Goal: Task Accomplishment & Management: Complete application form

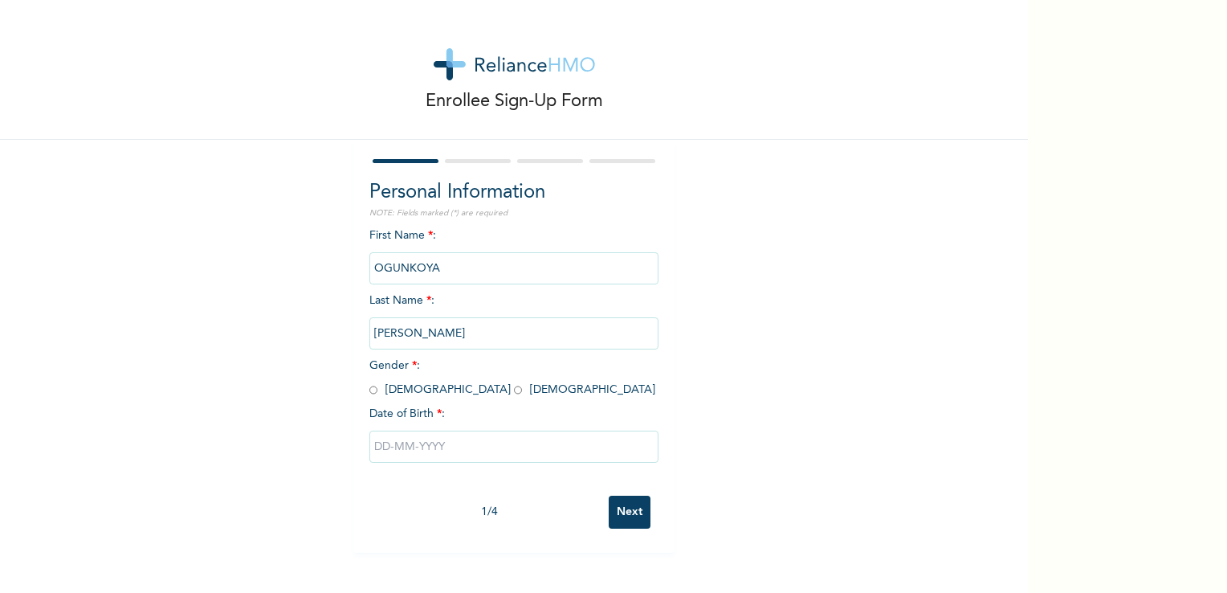
click at [369, 393] on input "radio" at bounding box center [373, 389] width 8 height 15
radio input "true"
click at [427, 444] on input "text" at bounding box center [513, 446] width 289 height 32
select select "7"
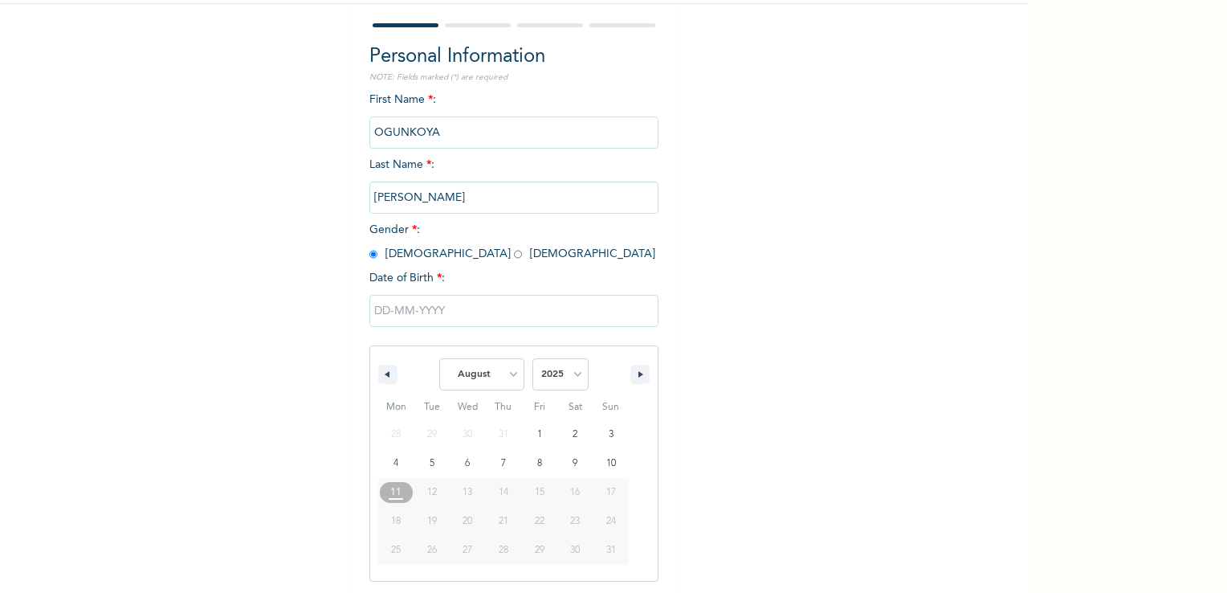
scroll to position [136, 0]
click at [563, 374] on select "2025 2024 2023 2022 2021 2020 2019 2018 2017 2016 2015 2014 2013 2012 2011 2010…" at bounding box center [560, 373] width 56 height 32
select select "1991"
click at [532, 357] on select "2025 2024 2023 2022 2021 2020 2019 2018 2017 2016 2015 2014 2013 2012 2011 2010…" at bounding box center [560, 373] width 56 height 32
click at [501, 377] on select "January February March April May June July August September October November De…" at bounding box center [481, 373] width 85 height 32
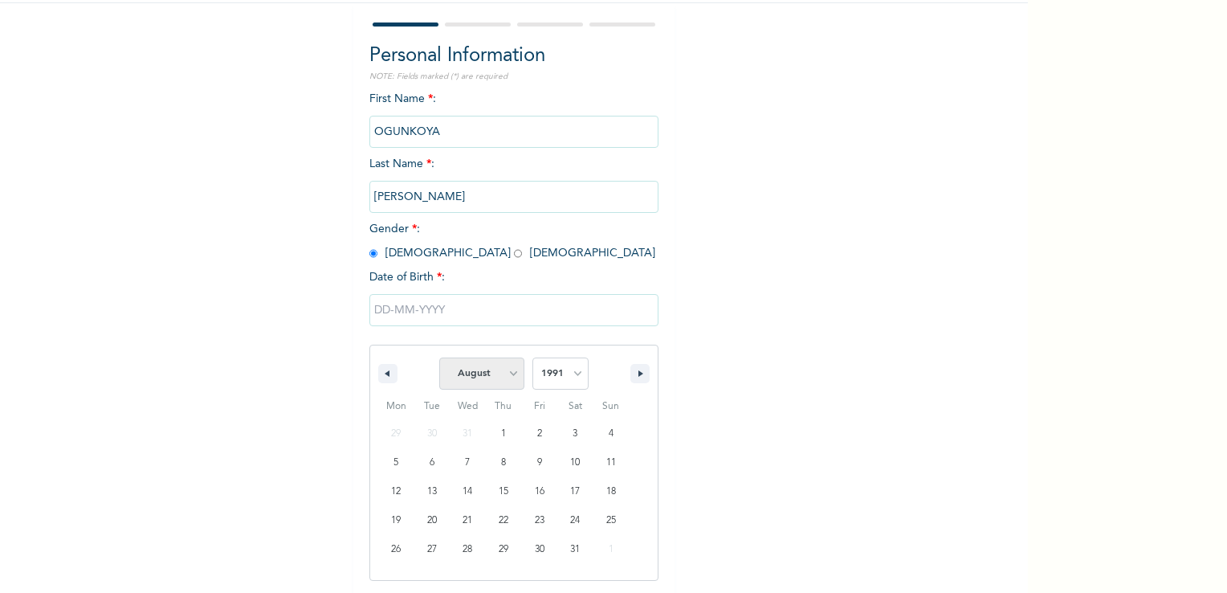
select select "8"
click at [439, 357] on select "January February March April May June July August September October November De…" at bounding box center [481, 373] width 85 height 32
type input "[DATE]"
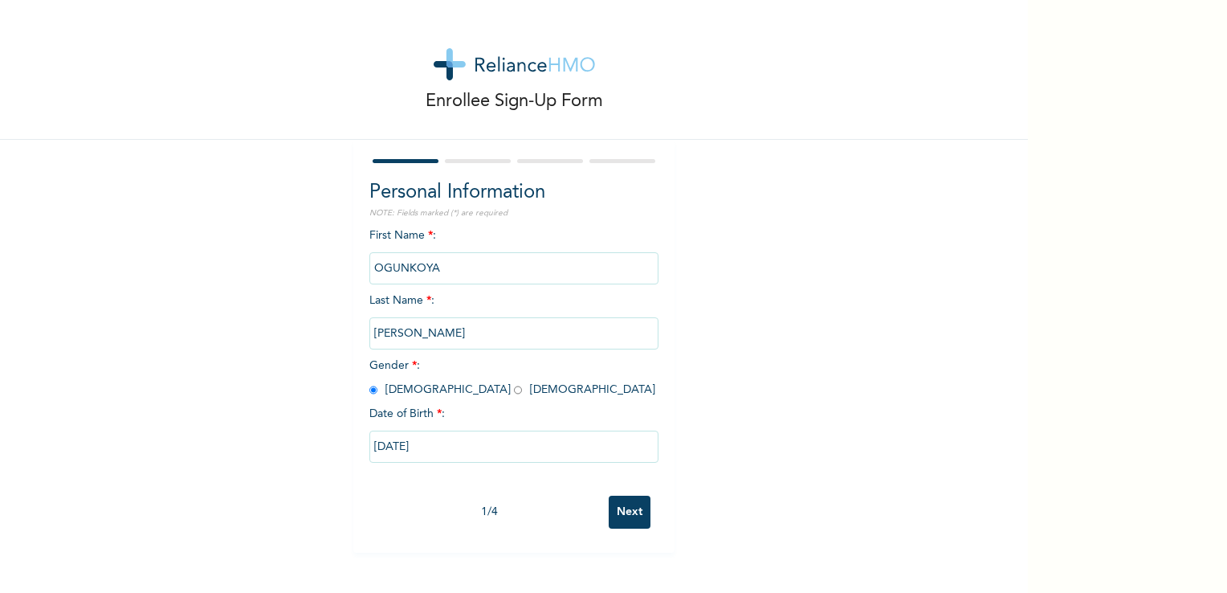
click at [625, 512] on input "Next" at bounding box center [630, 511] width 42 height 33
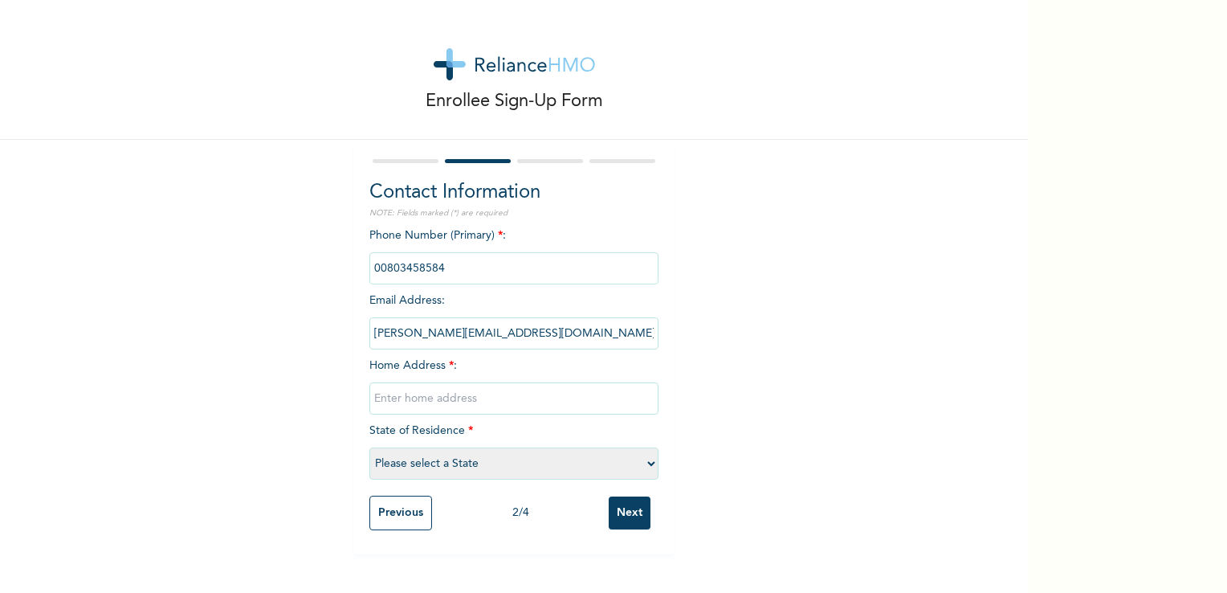
click at [492, 400] on input "text" at bounding box center [513, 398] width 289 height 32
type input "[STREET_ADDRESS][DEMOGRAPHIC_DATA]"
select select "31"
click at [615, 521] on input "Next" at bounding box center [630, 512] width 42 height 33
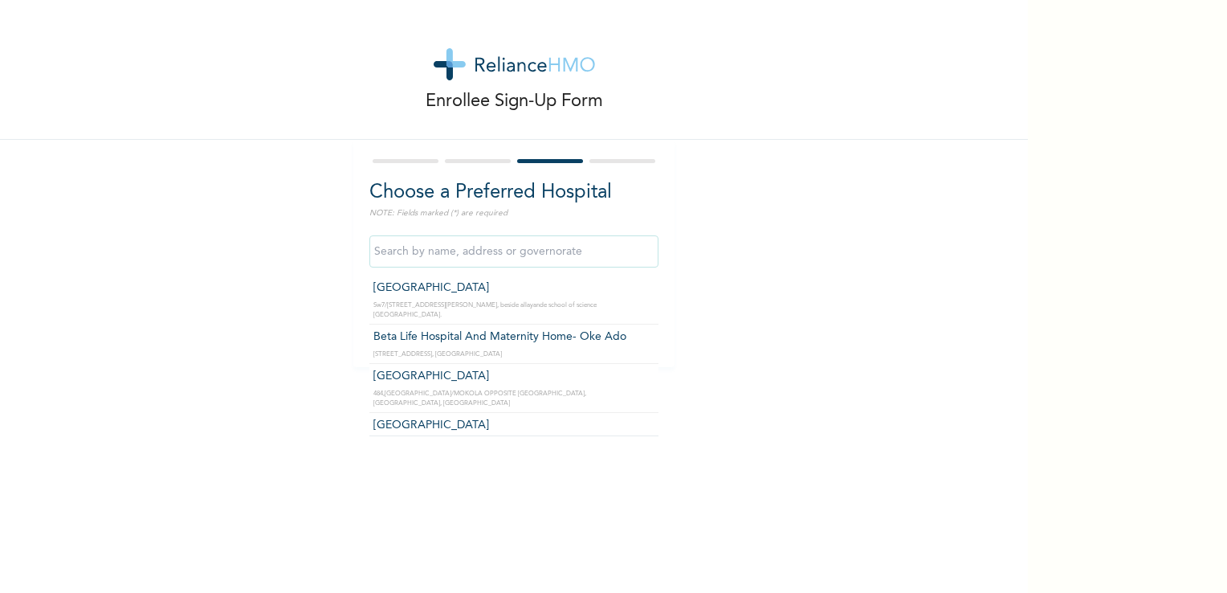
click at [439, 251] on input "text" at bounding box center [513, 251] width 289 height 32
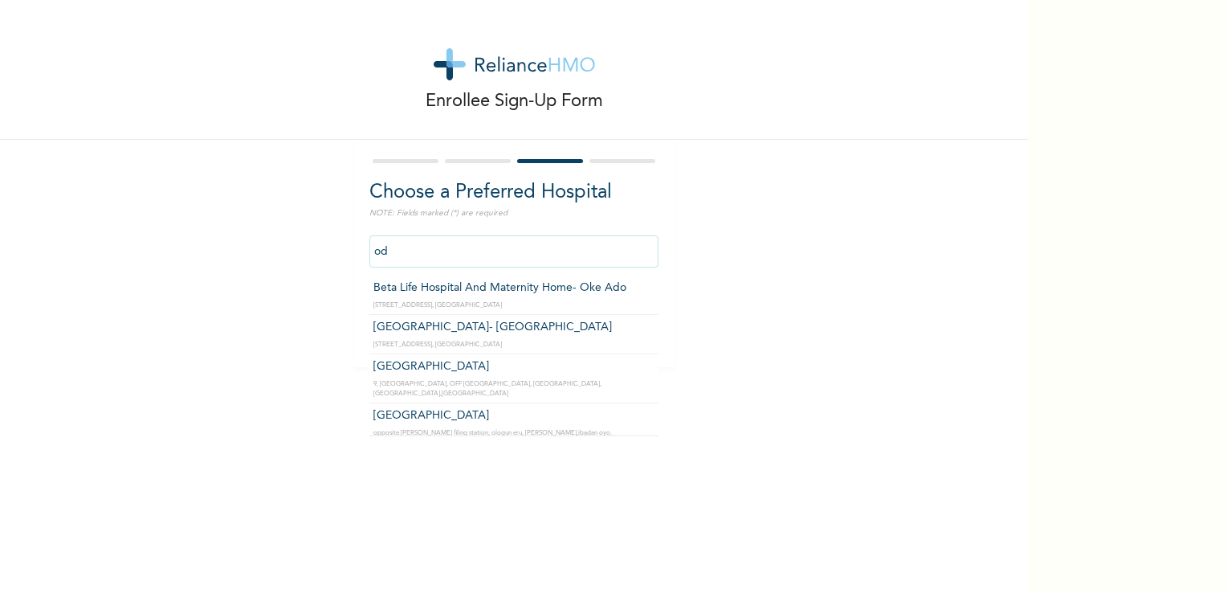
type input "o"
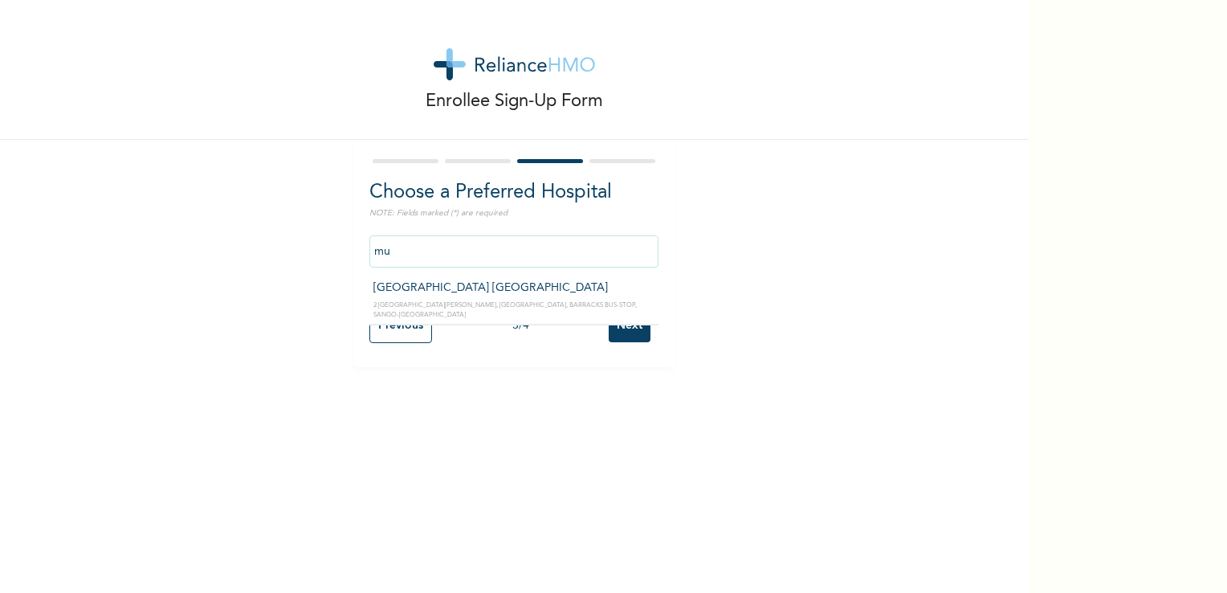
type input "m"
type input "i"
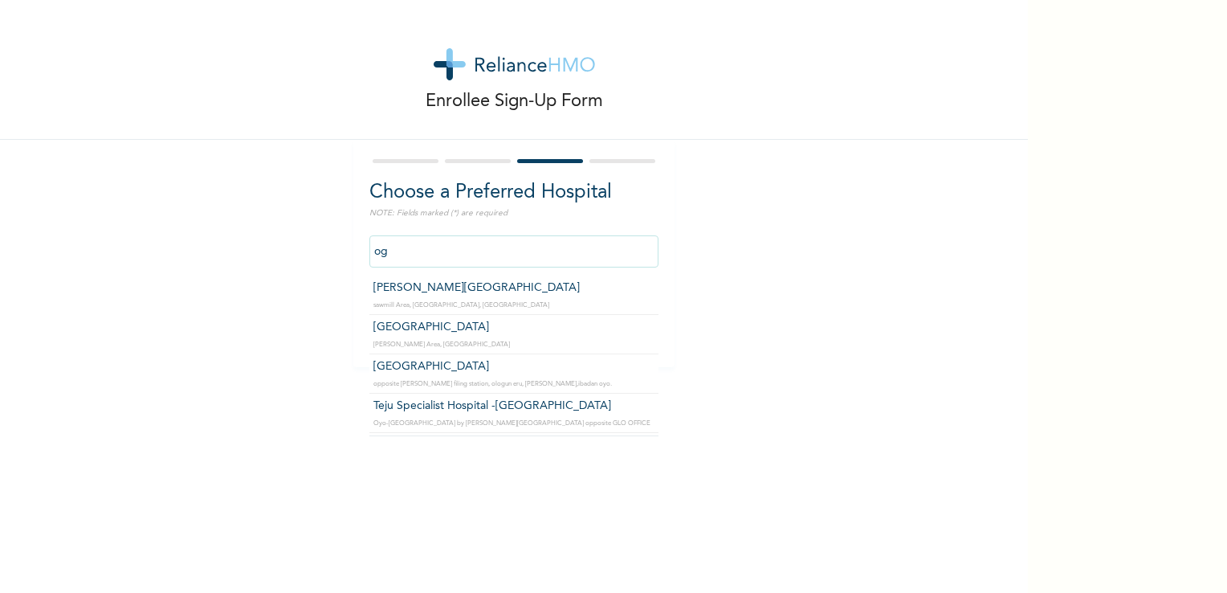
type input "o"
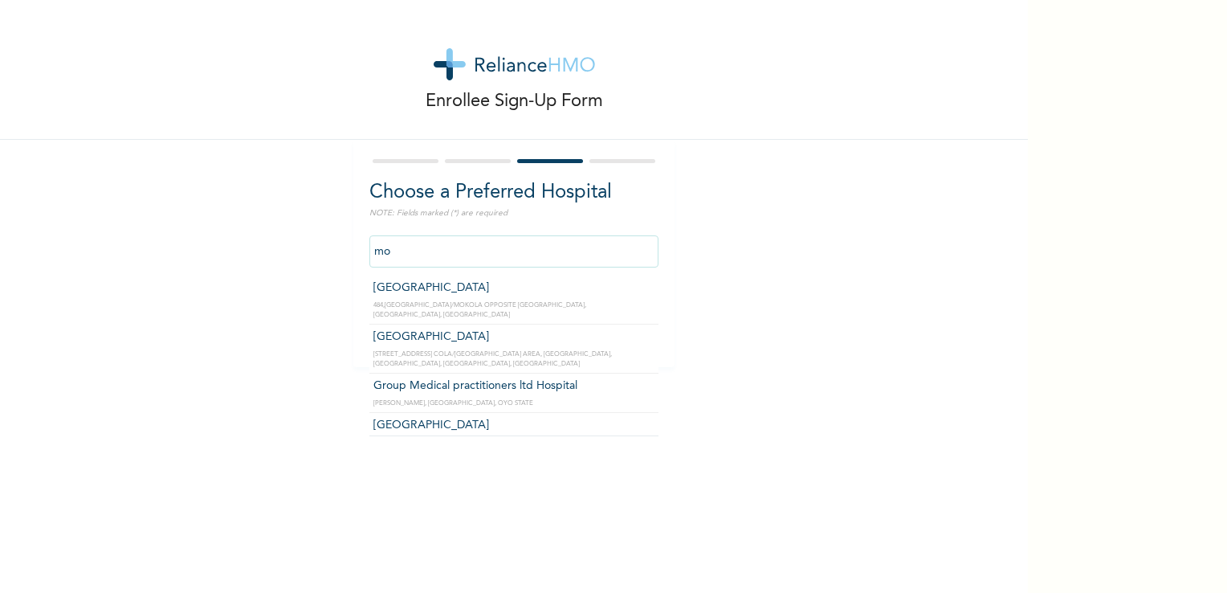
type input "m"
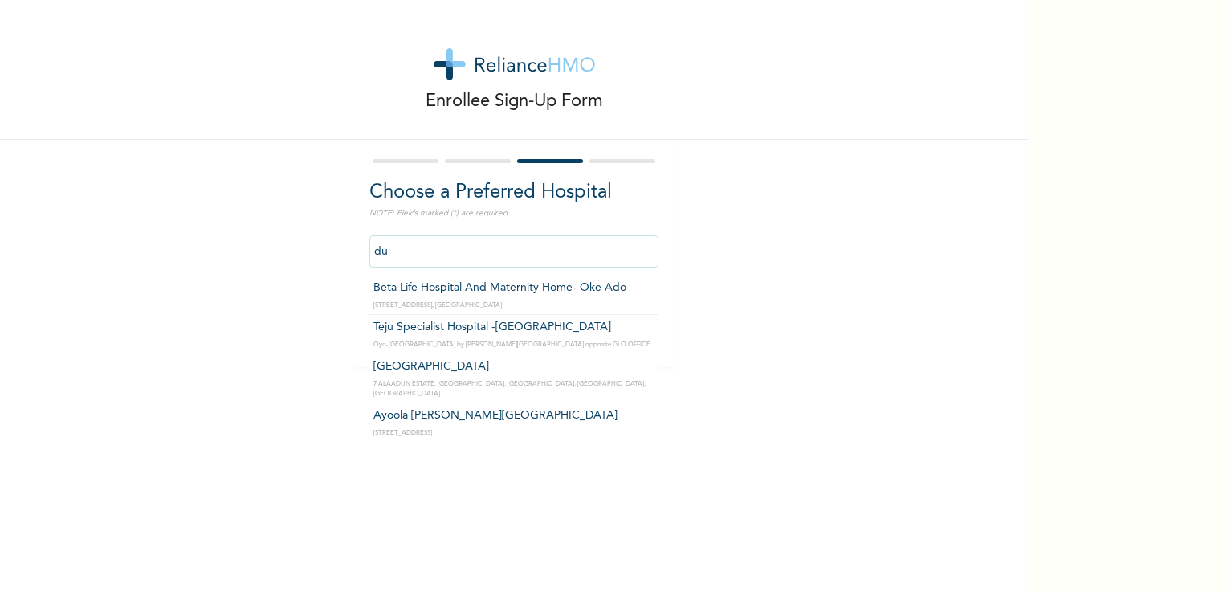
type input "d"
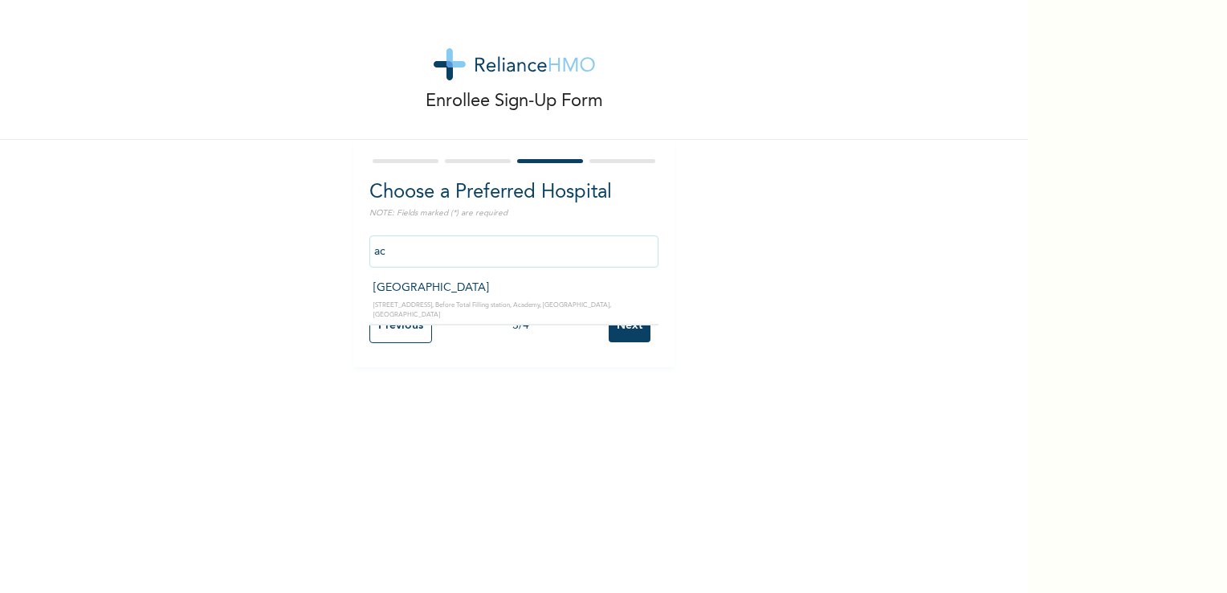
type input "a"
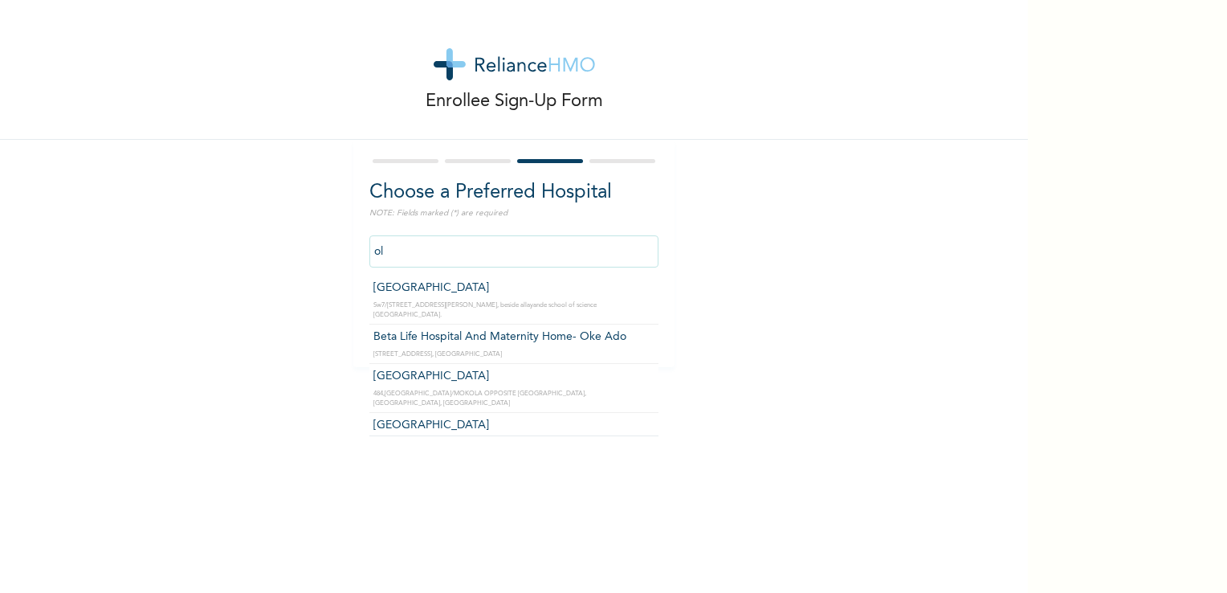
type input "o"
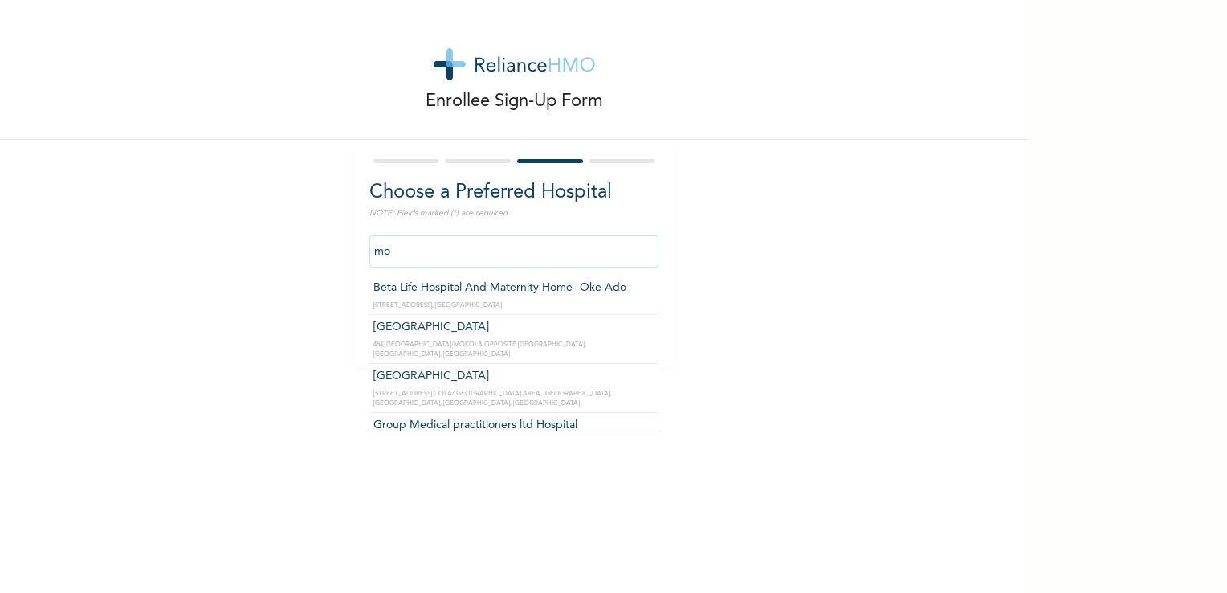
type input "m"
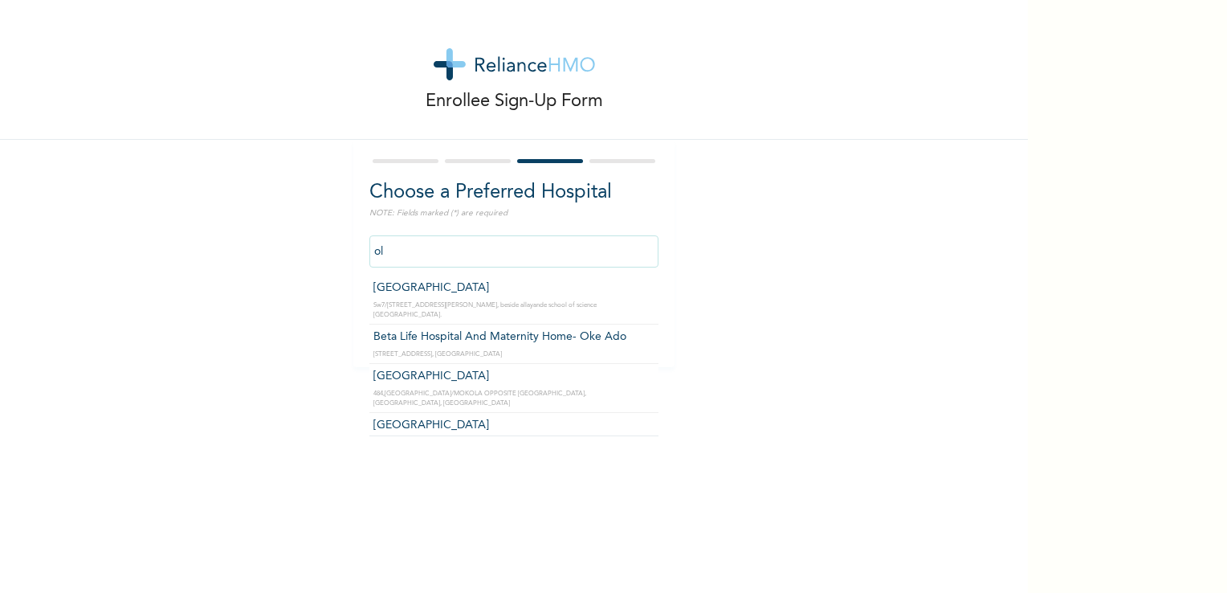
type input "o"
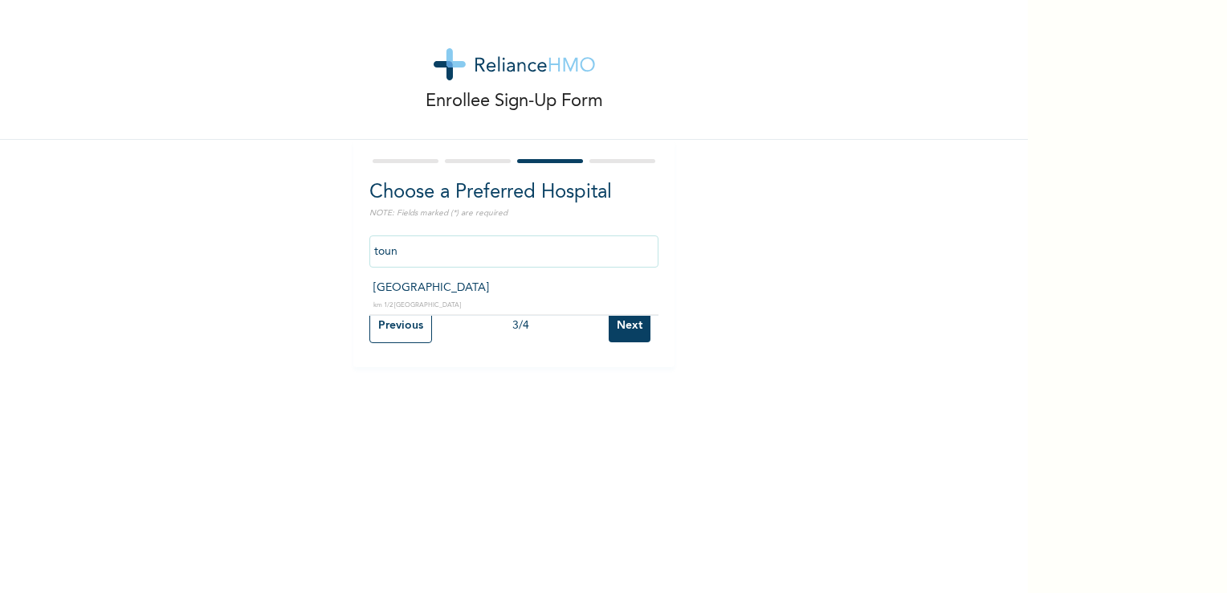
type input "[GEOGRAPHIC_DATA]"
click at [621, 328] on input "Next" at bounding box center [630, 325] width 42 height 33
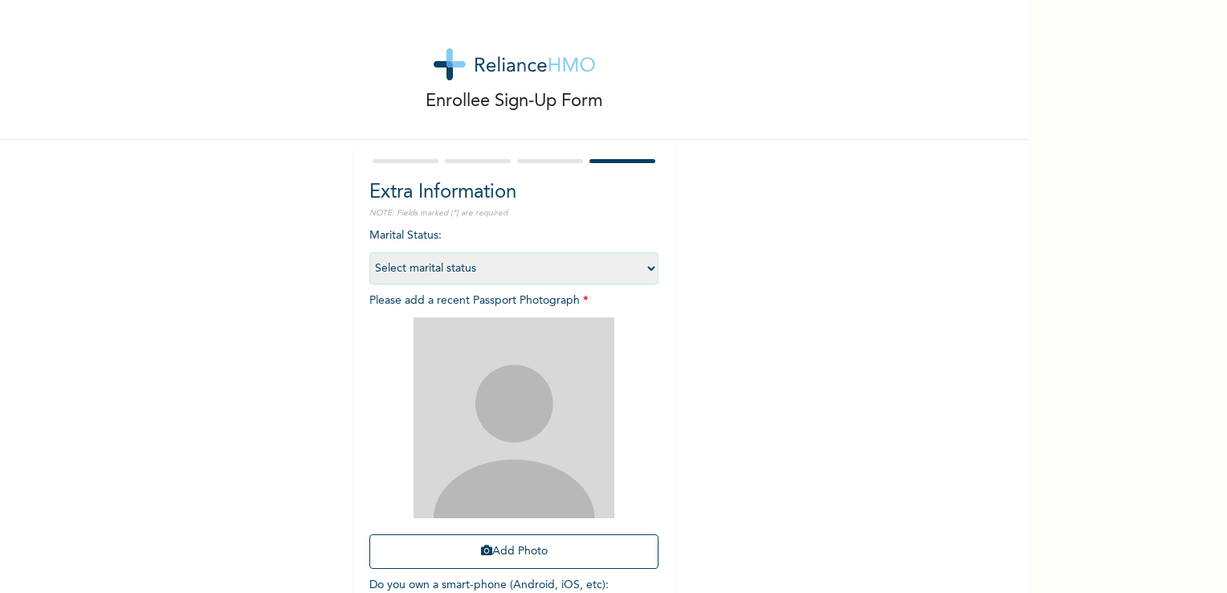
click at [639, 264] on select "Select marital status [DEMOGRAPHIC_DATA] Married [DEMOGRAPHIC_DATA] Widow/[DEMO…" at bounding box center [513, 268] width 289 height 32
select select "2"
click at [369, 252] on select "Select marital status [DEMOGRAPHIC_DATA] Married [DEMOGRAPHIC_DATA] Widow/[DEMO…" at bounding box center [513, 268] width 289 height 32
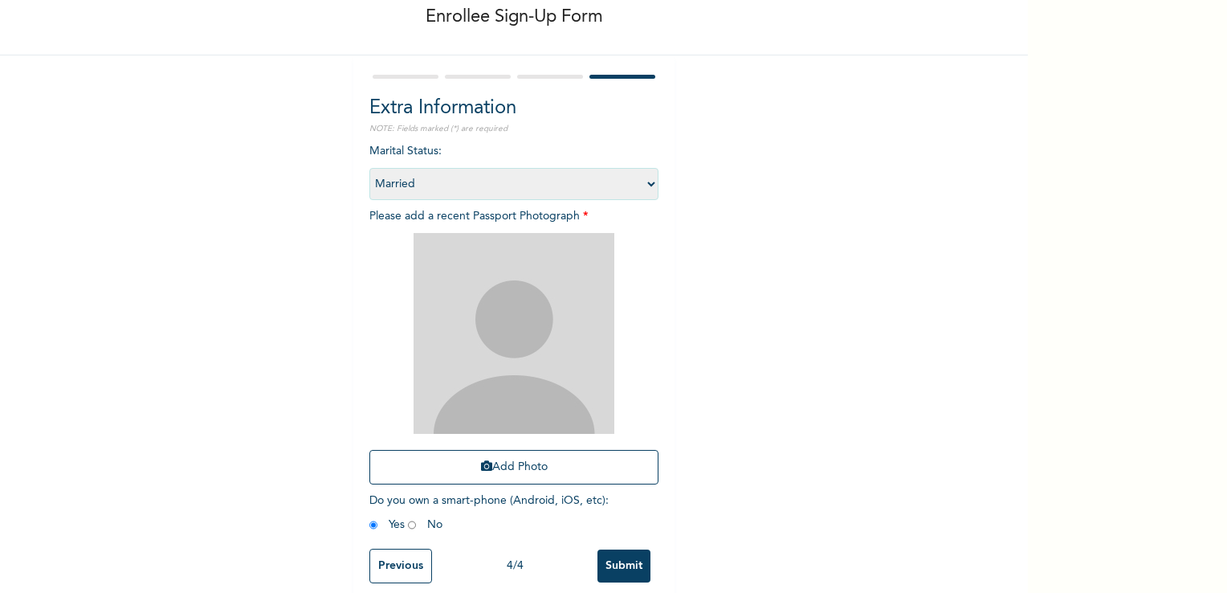
scroll to position [87, 0]
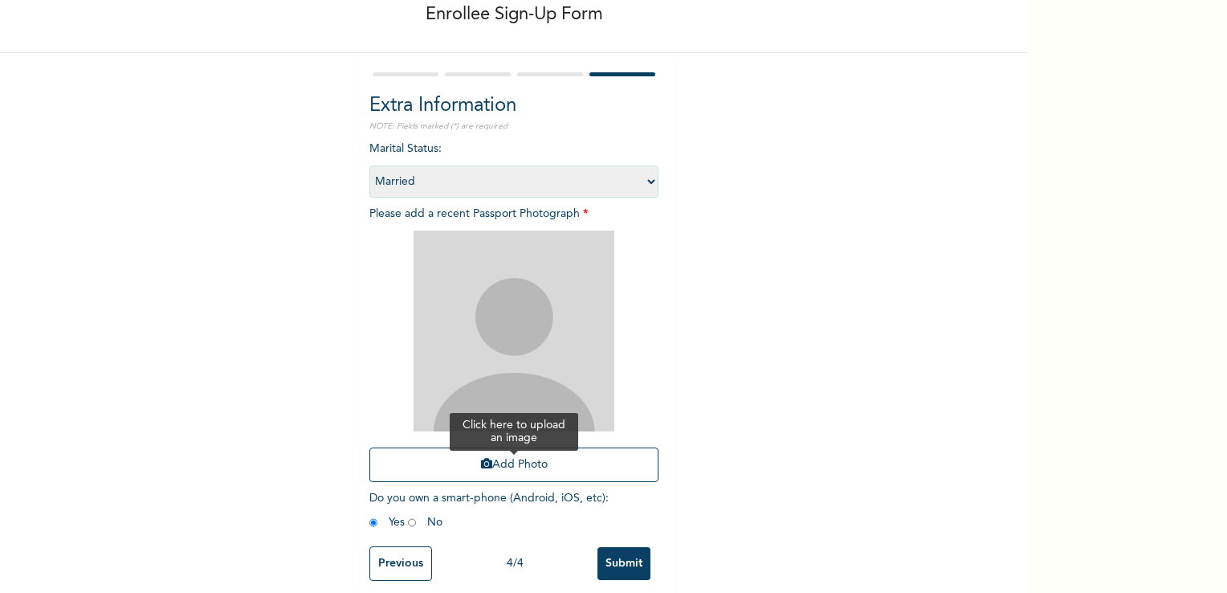
click at [510, 470] on button "Add Photo" at bounding box center [513, 464] width 289 height 35
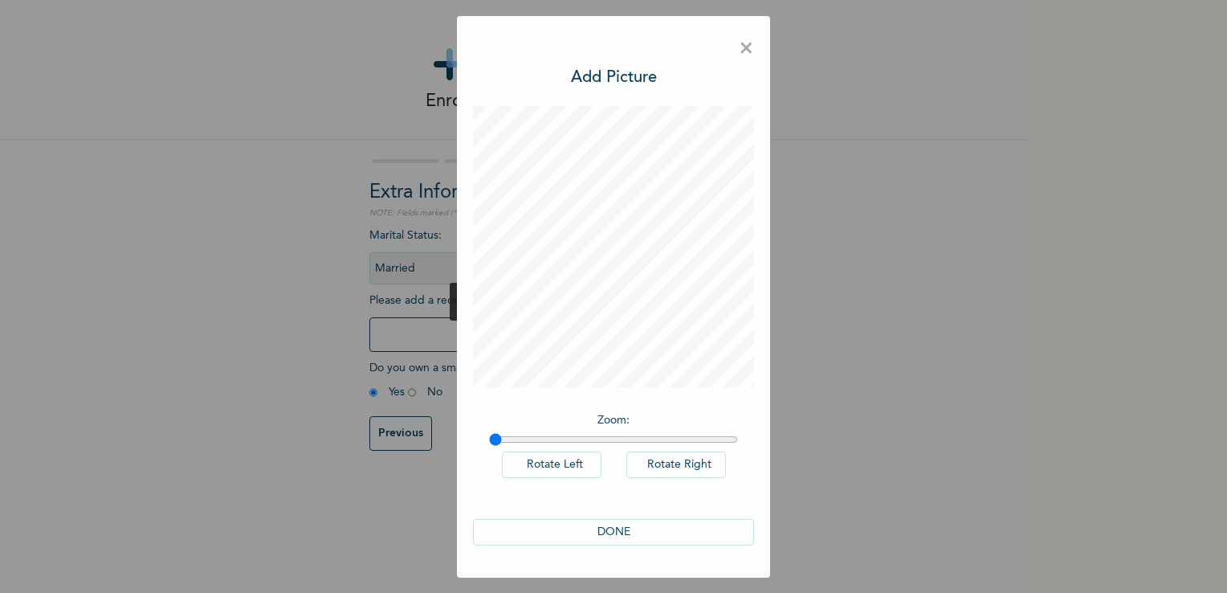
scroll to position [0, 0]
click at [541, 438] on input "range" at bounding box center [613, 439] width 249 height 13
drag, startPoint x: 541, startPoint y: 438, endPoint x: 479, endPoint y: 439, distance: 61.8
type input "1"
click at [489, 439] on input "range" at bounding box center [613, 439] width 249 height 13
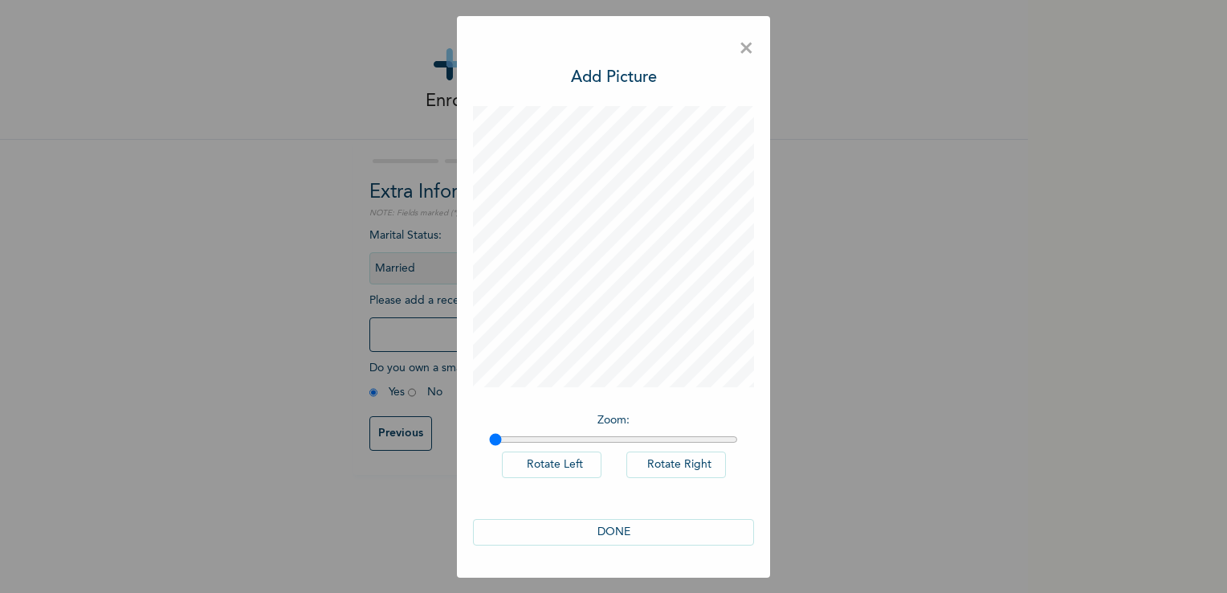
click at [595, 528] on button "DONE" at bounding box center [613, 532] width 281 height 26
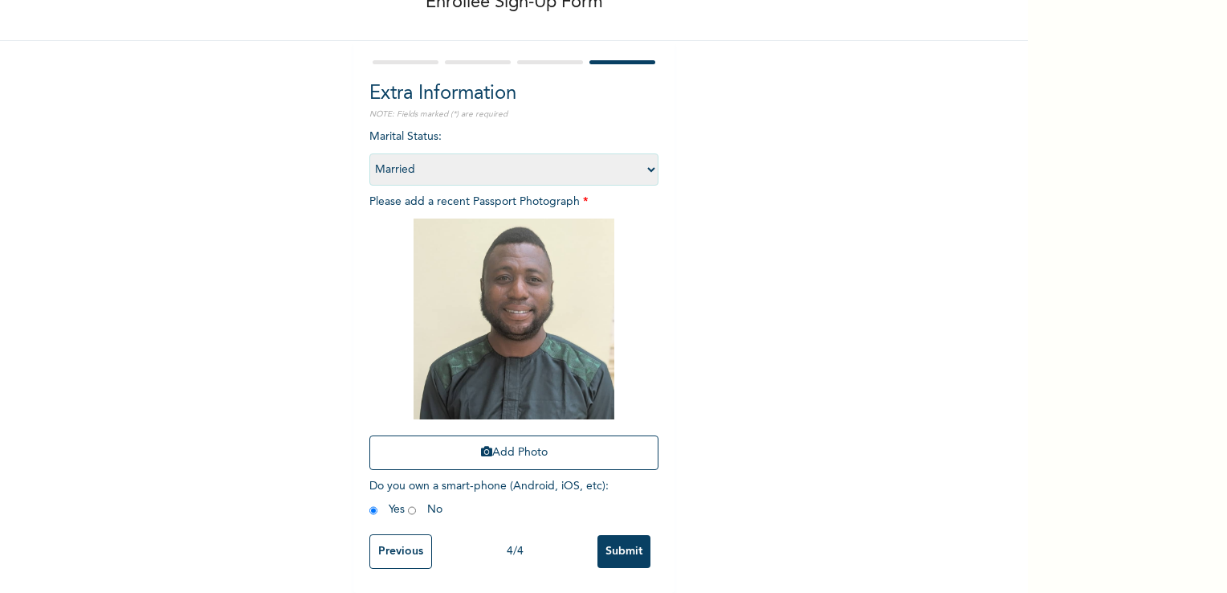
scroll to position [109, 0]
click at [613, 541] on input "Submit" at bounding box center [623, 551] width 53 height 33
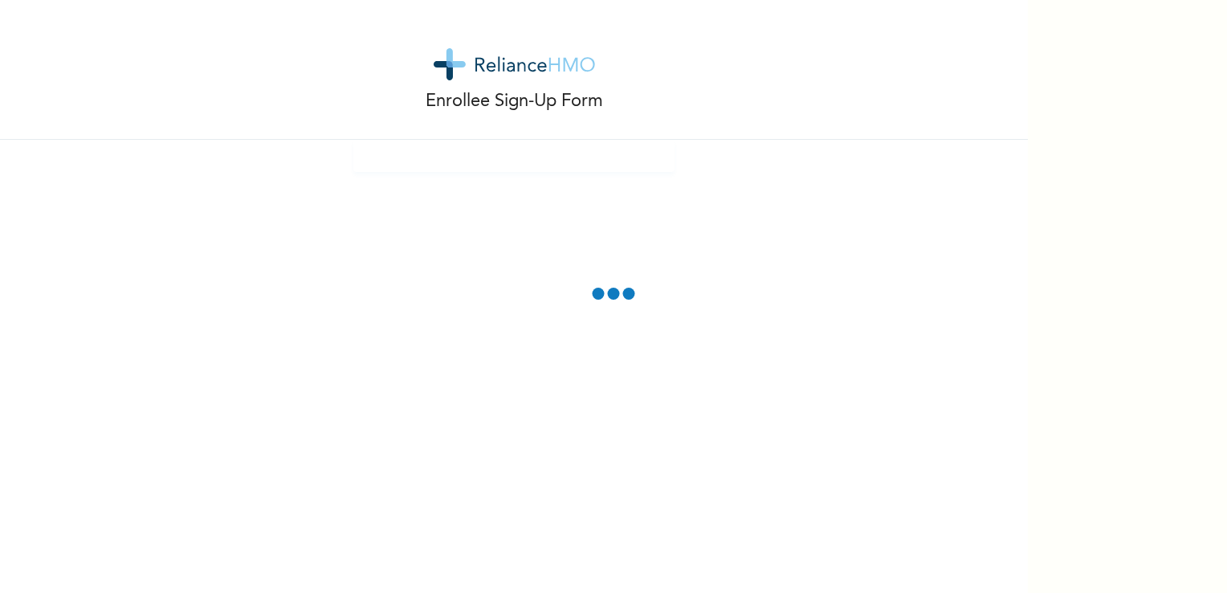
scroll to position [0, 0]
